Goal: Navigation & Orientation: Find specific page/section

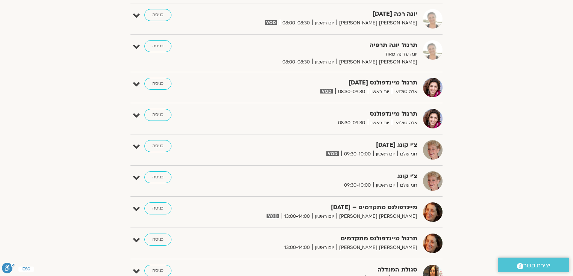
scroll to position [271, 0]
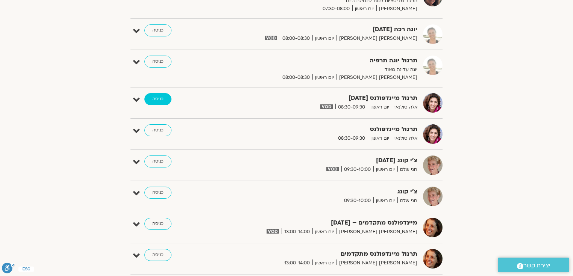
click at [159, 95] on link "כניסה" at bounding box center [157, 99] width 27 height 12
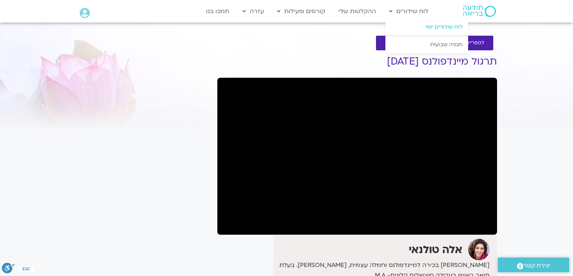
click at [444, 27] on link "לוח שידורים יומי" at bounding box center [426, 26] width 83 height 17
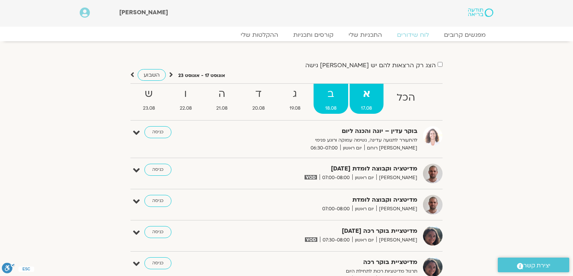
click at [330, 98] on strong "ב" at bounding box center [330, 94] width 35 height 17
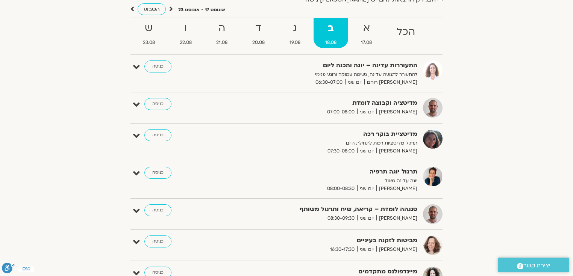
scroll to position [60, 0]
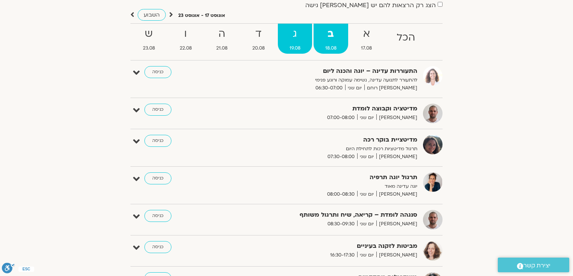
click at [290, 39] on strong "ג" at bounding box center [295, 34] width 34 height 17
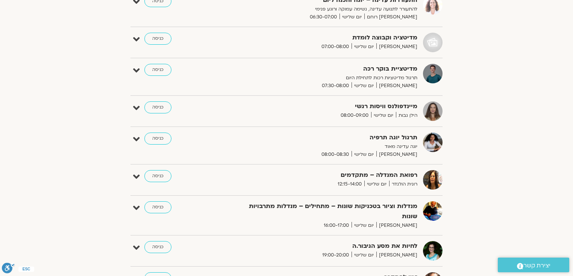
scroll to position [0, 0]
